Goal: Task Accomplishment & Management: Manage account settings

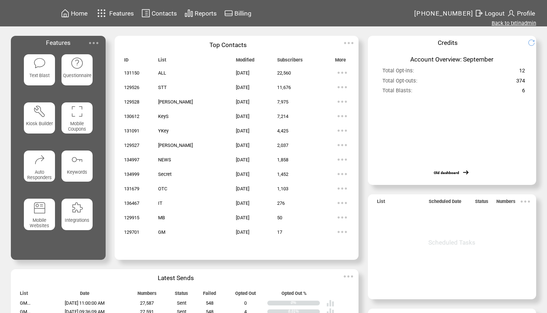
click at [511, 24] on link "Back to txtinadmin" at bounding box center [513, 23] width 44 height 7
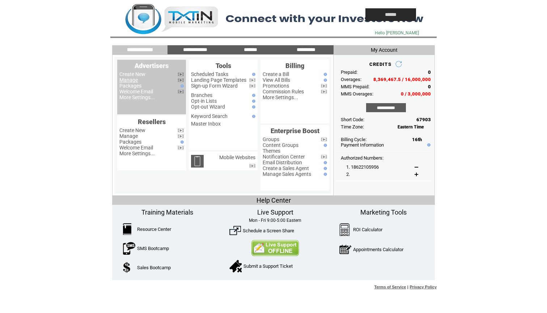
click at [134, 80] on link "Manage" at bounding box center [128, 80] width 18 height 6
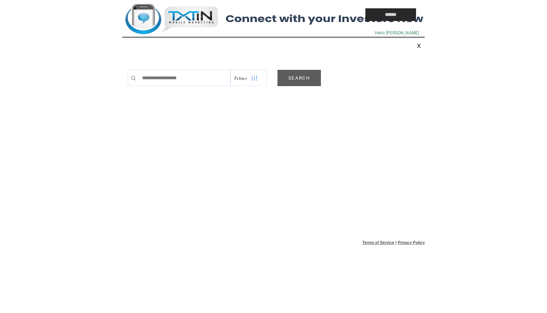
click at [304, 82] on link "SEARCH" at bounding box center [298, 78] width 43 height 16
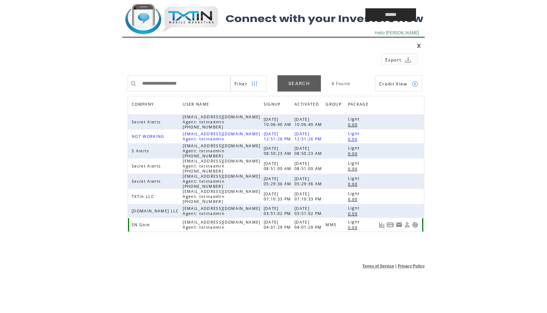
click at [414, 224] on link at bounding box center [415, 225] width 6 height 6
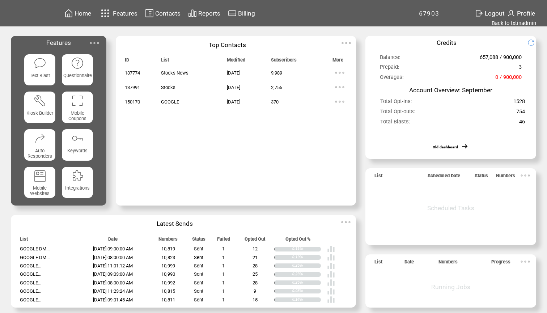
click at [207, 17] on span "Reports" at bounding box center [209, 13] width 22 height 7
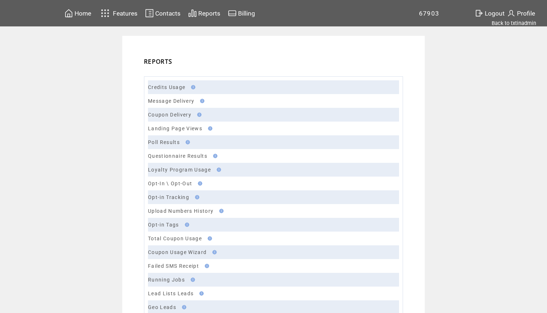
click at [165, 11] on span "Contacts" at bounding box center [167, 13] width 25 height 7
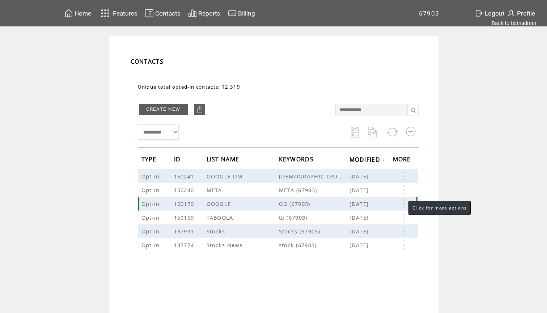
click at [402, 203] on link at bounding box center [404, 203] width 22 height 9
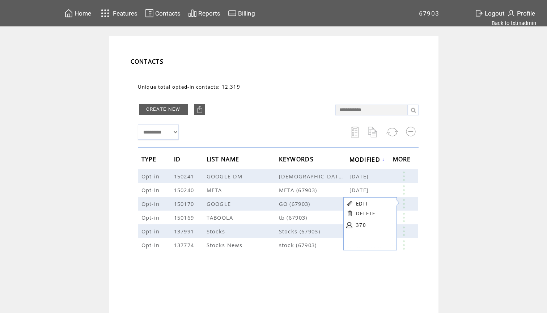
click at [358, 225] on link "370" at bounding box center [374, 225] width 36 height 11
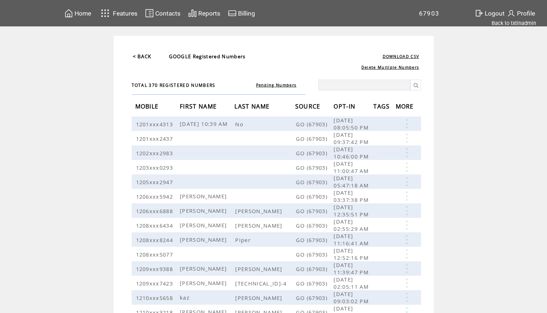
click at [357, 107] on span "OPT-IN" at bounding box center [345, 107] width 24 height 13
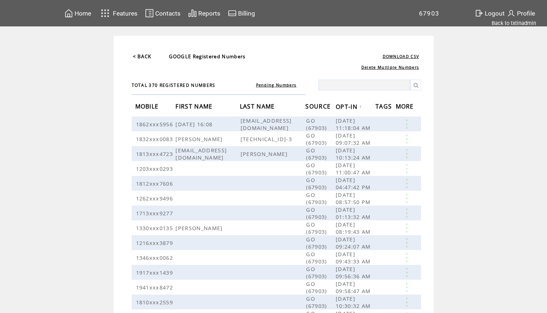
click at [359, 108] on span "OPT-IN" at bounding box center [348, 107] width 24 height 13
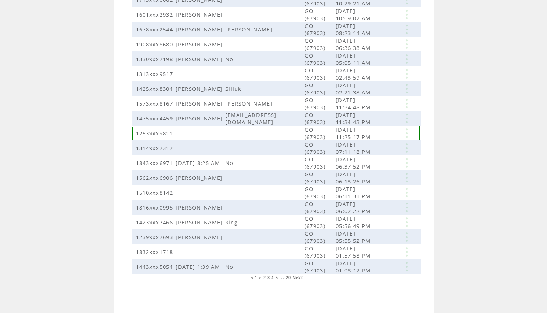
scroll to position [260, 0]
